Goal: Task Accomplishment & Management: Use online tool/utility

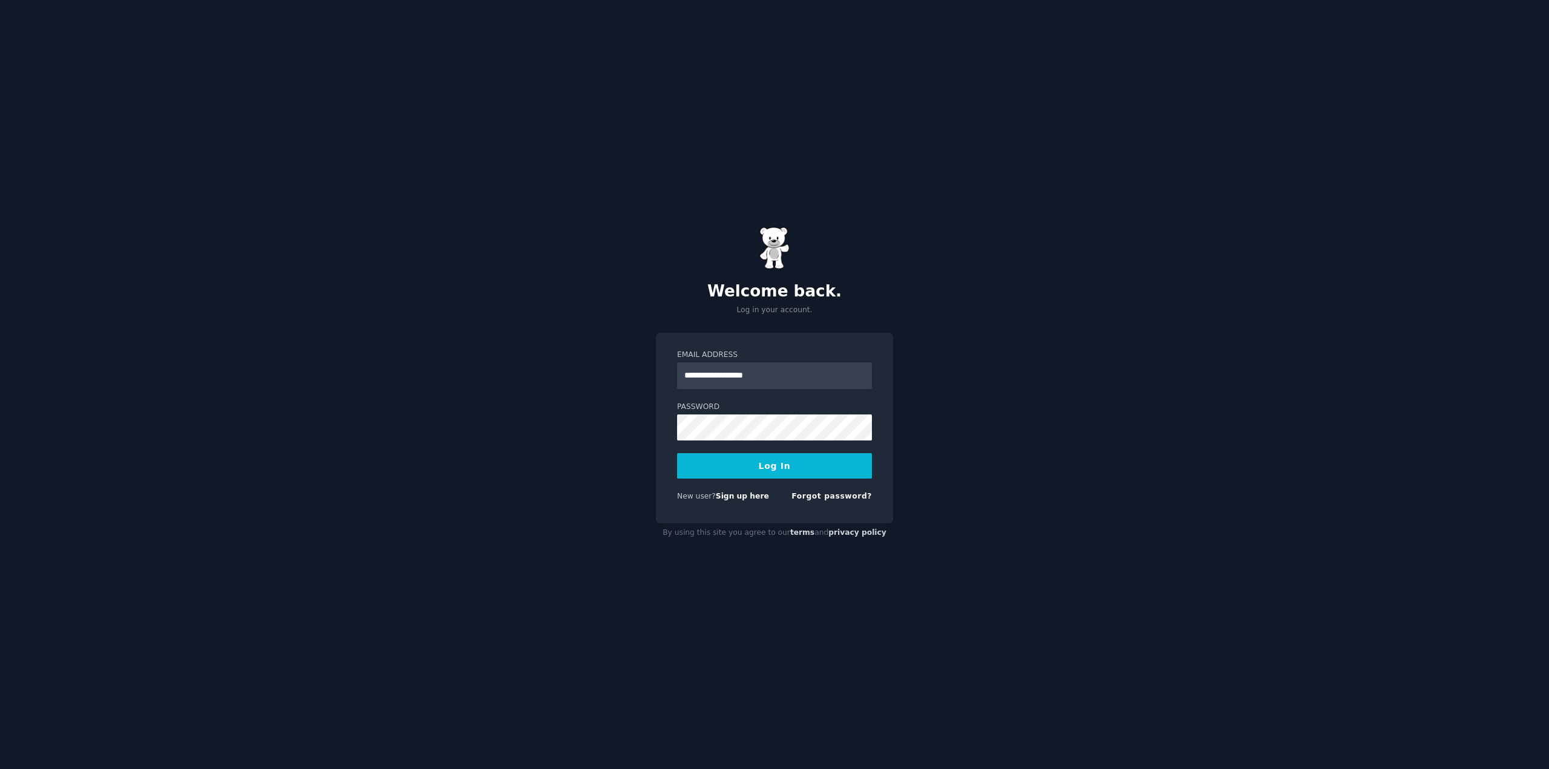
click at [677, 453] on button "Log In" at bounding box center [774, 465] width 195 height 25
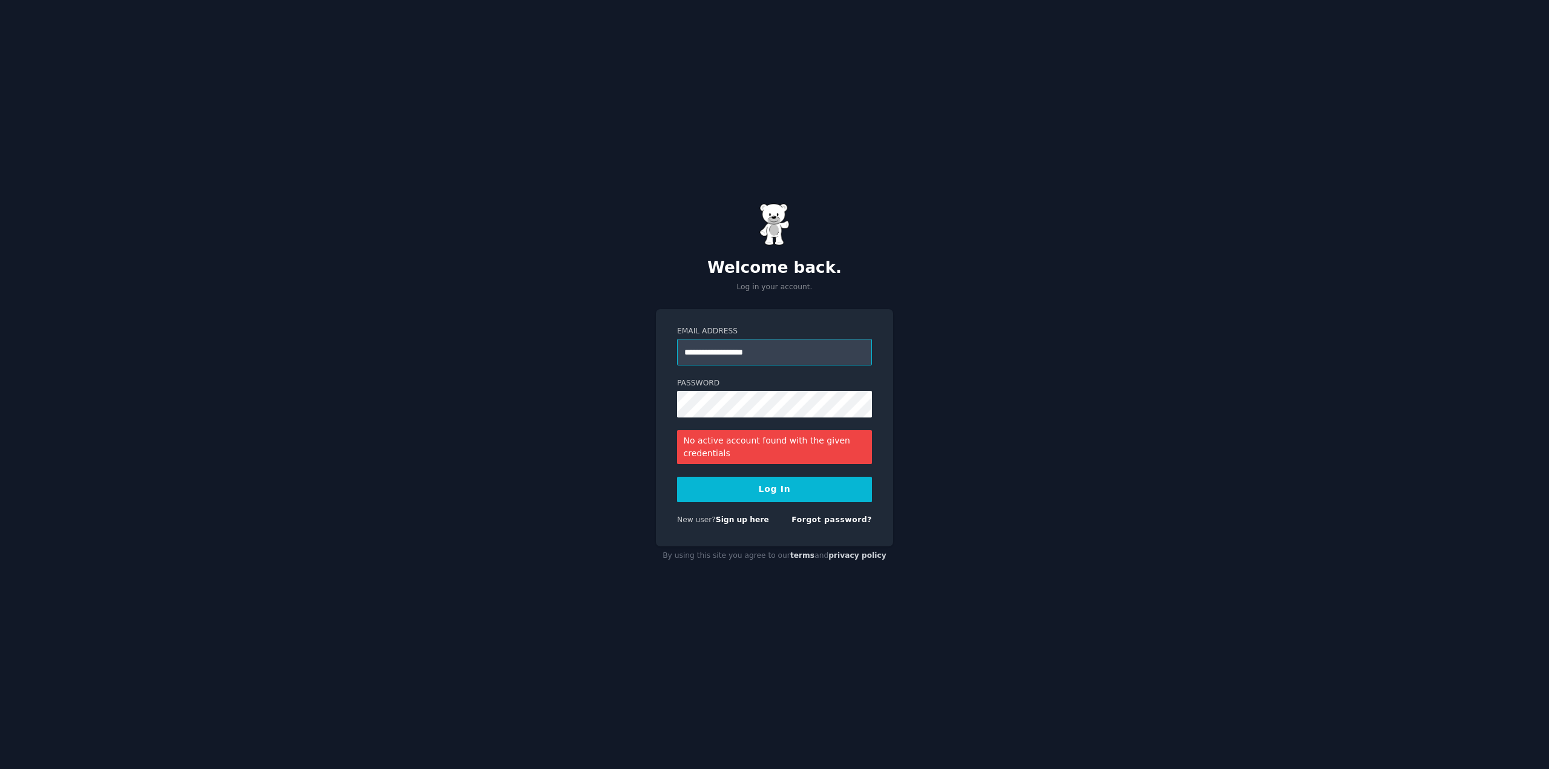
drag, startPoint x: 765, startPoint y: 350, endPoint x: 633, endPoint y: 352, distance: 132.5
click at [636, 352] on div "**********" at bounding box center [774, 384] width 1549 height 769
type input "**********"
click at [677, 477] on button "Log In" at bounding box center [774, 489] width 195 height 25
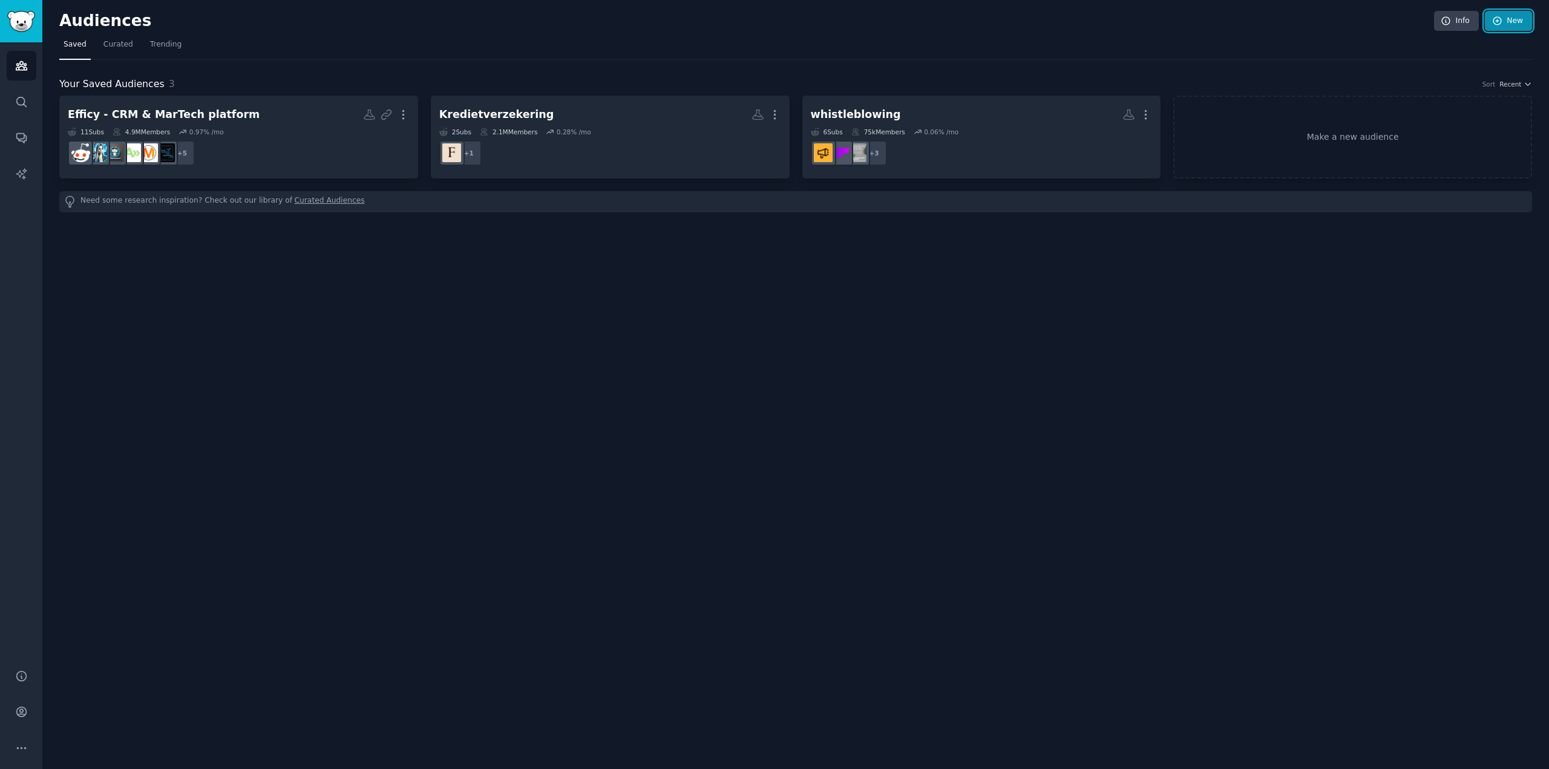
click at [1502, 22] on icon at bounding box center [1497, 21] width 11 height 11
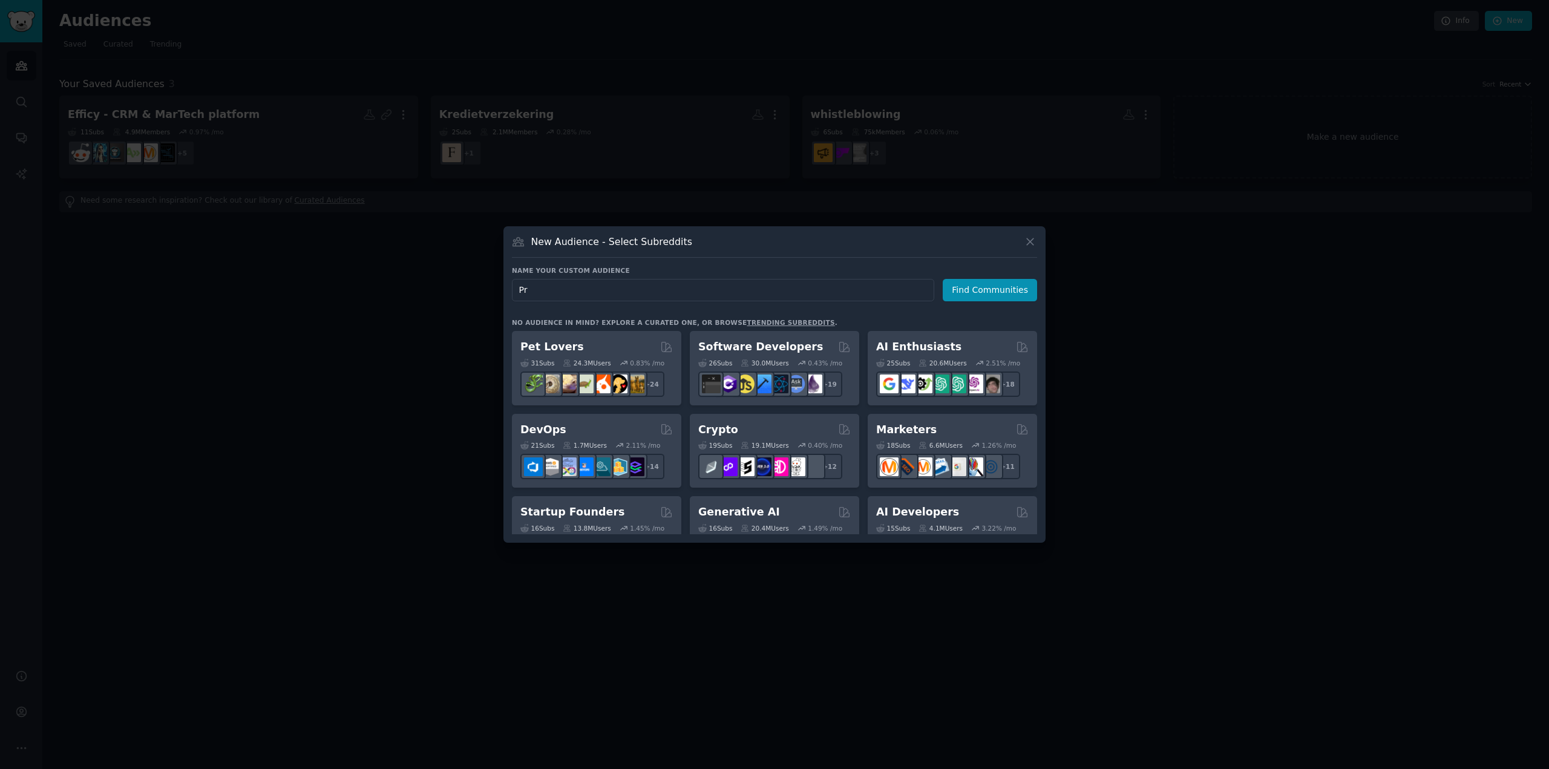
type input "P"
click at [520, 290] on input "bedrukken" at bounding box center [723, 290] width 422 height 22
type input "bedrukken"
click at [996, 287] on button "Find Communities" at bounding box center [990, 290] width 94 height 22
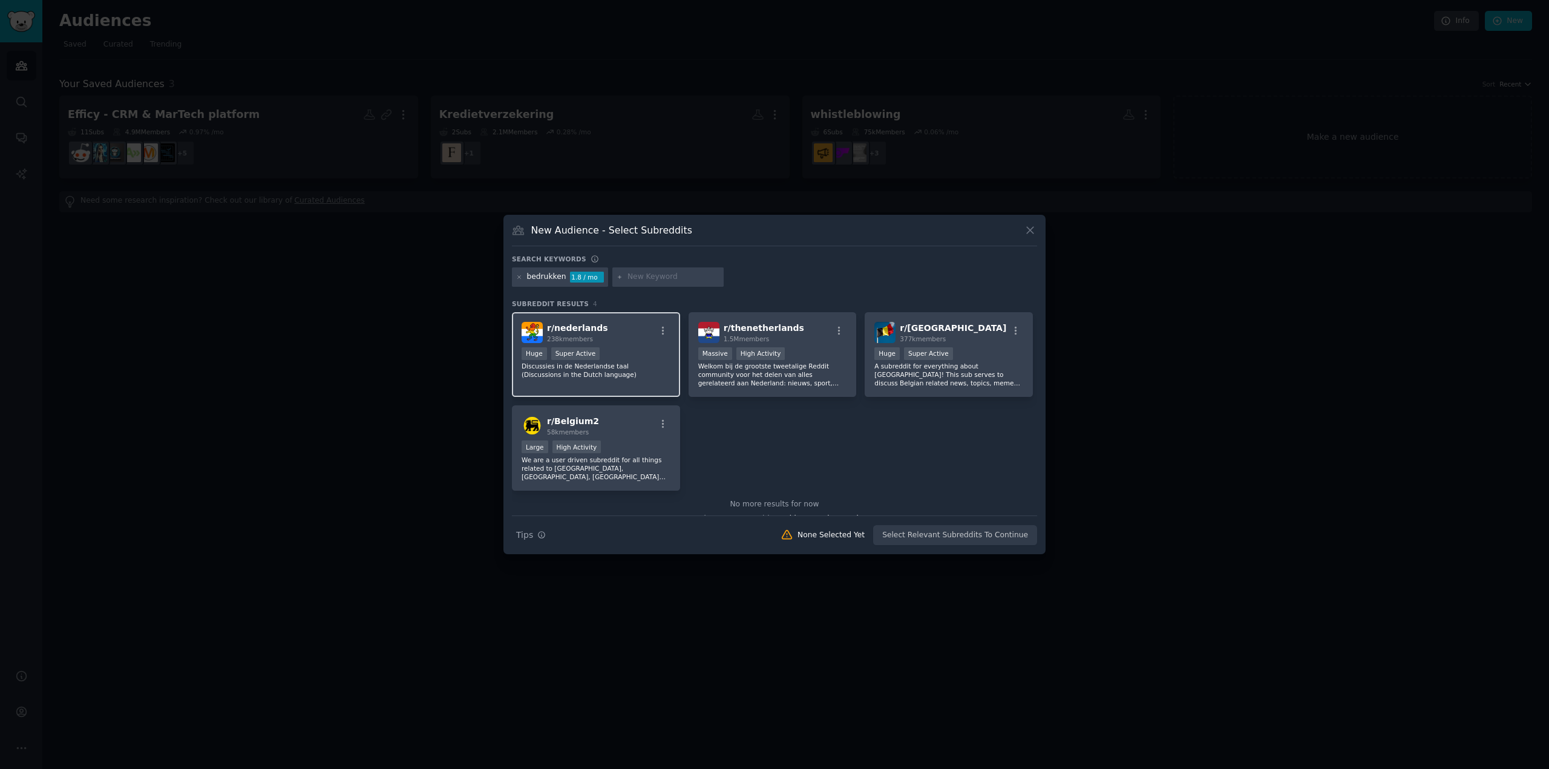
click at [666, 371] on p "Discussies in de Nederlandse taal (Discussions in the Dutch language)" at bounding box center [596, 370] width 149 height 17
click at [772, 379] on p "Welkom bij de grootste tweetalige Reddit community voor het delen van alles ger…" at bounding box center [772, 374] width 149 height 25
click at [995, 533] on button "Create Audience" at bounding box center [998, 535] width 80 height 21
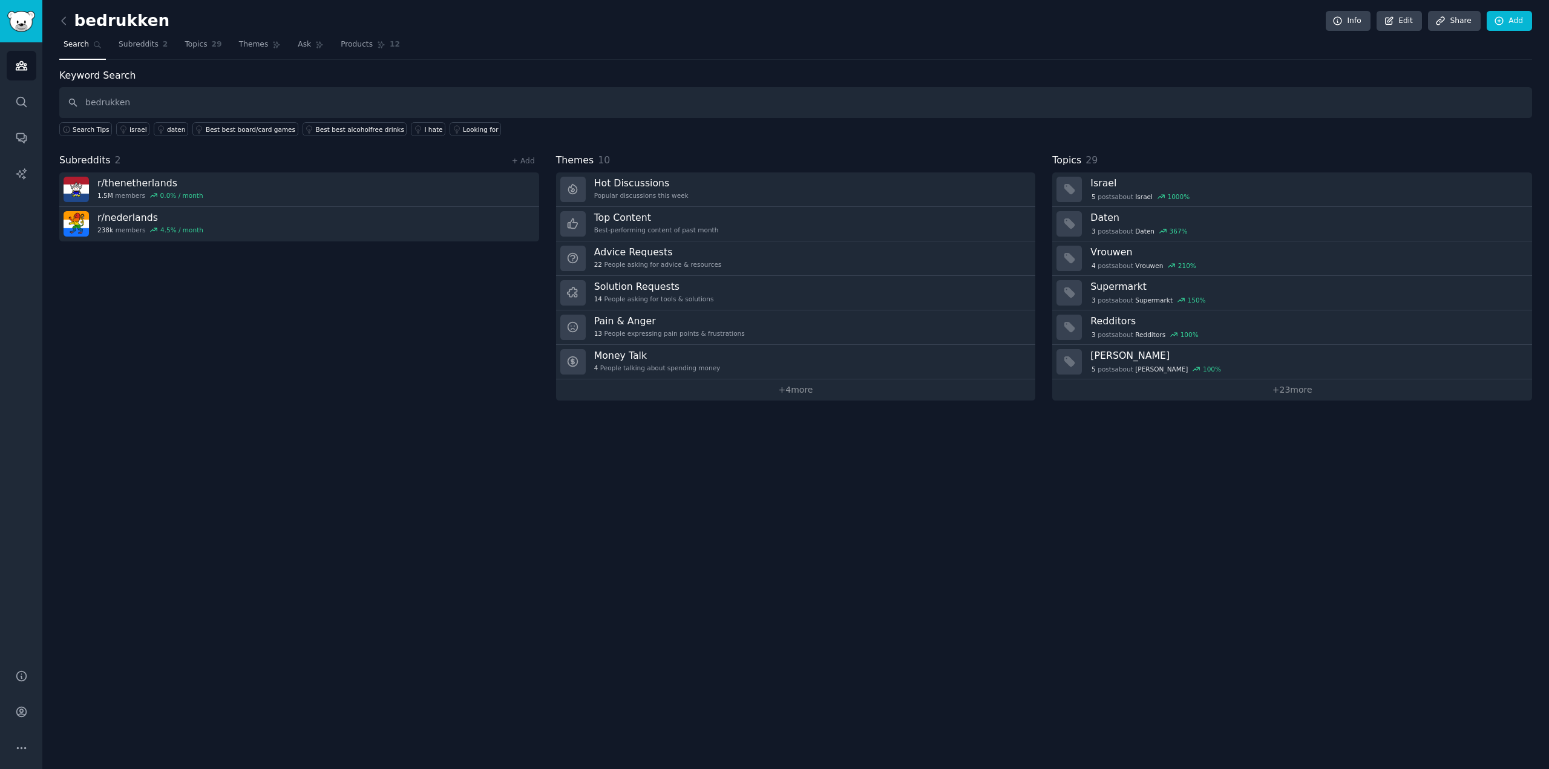
type input "bedrukken"
